Goal: Task Accomplishment & Management: Complete application form

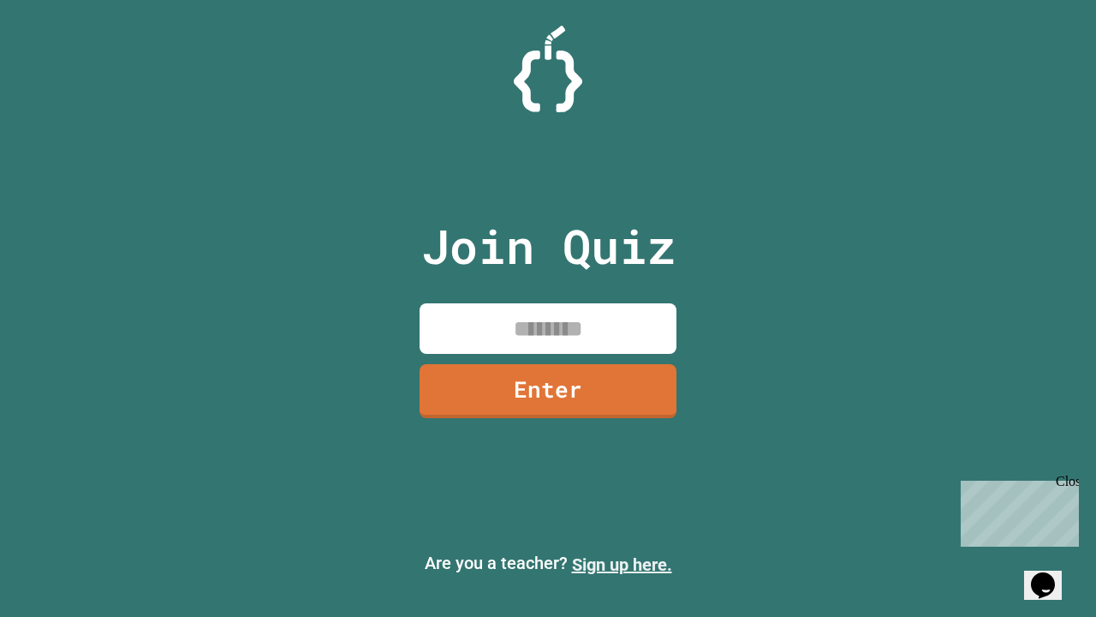
click at [622, 564] on link "Sign up here." at bounding box center [622, 564] width 100 height 21
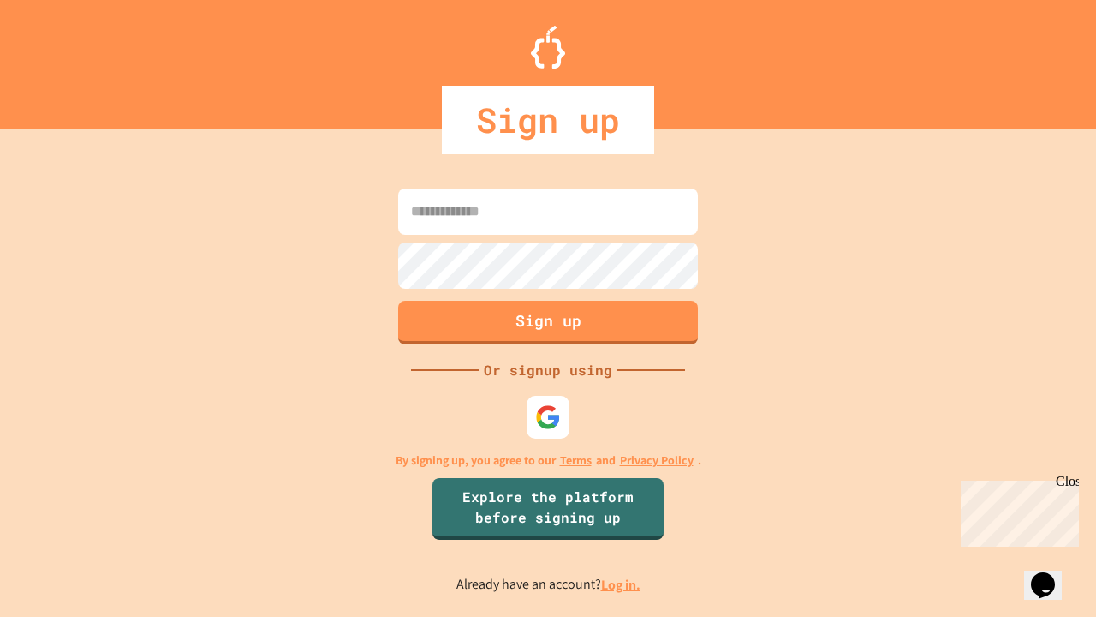
click at [622, 584] on link "Log in." at bounding box center [620, 584] width 39 height 18
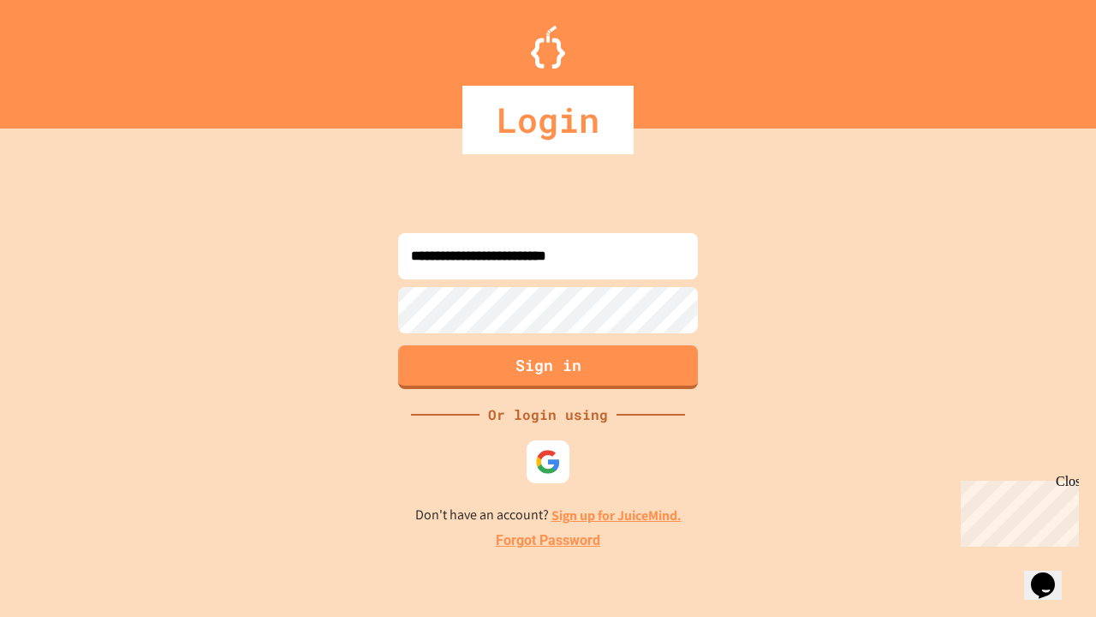
type input "**********"
